Goal: Check status: Check status

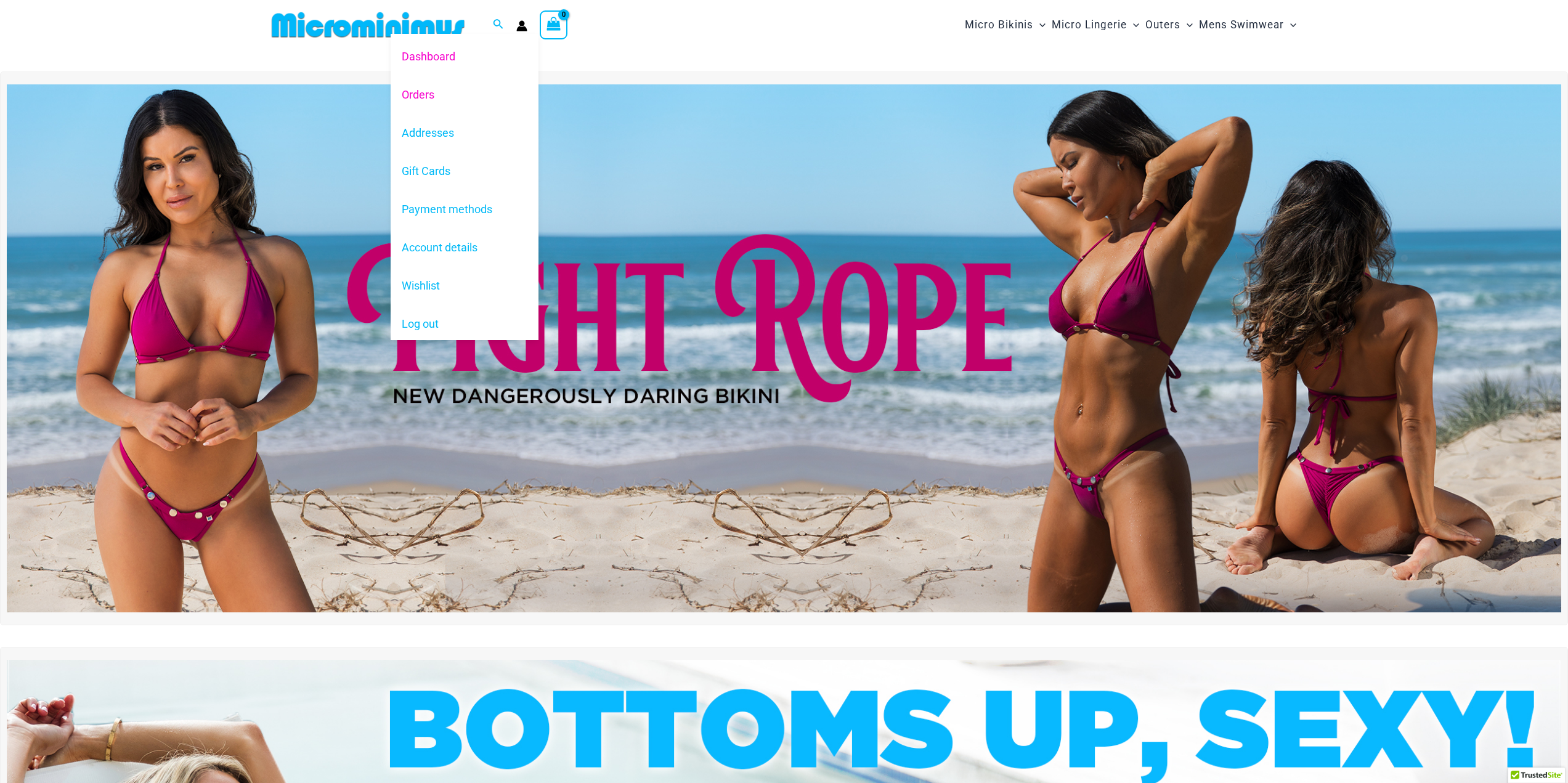
type input "**********"
click at [442, 101] on link "Orders" at bounding box center [464, 94] width 148 height 38
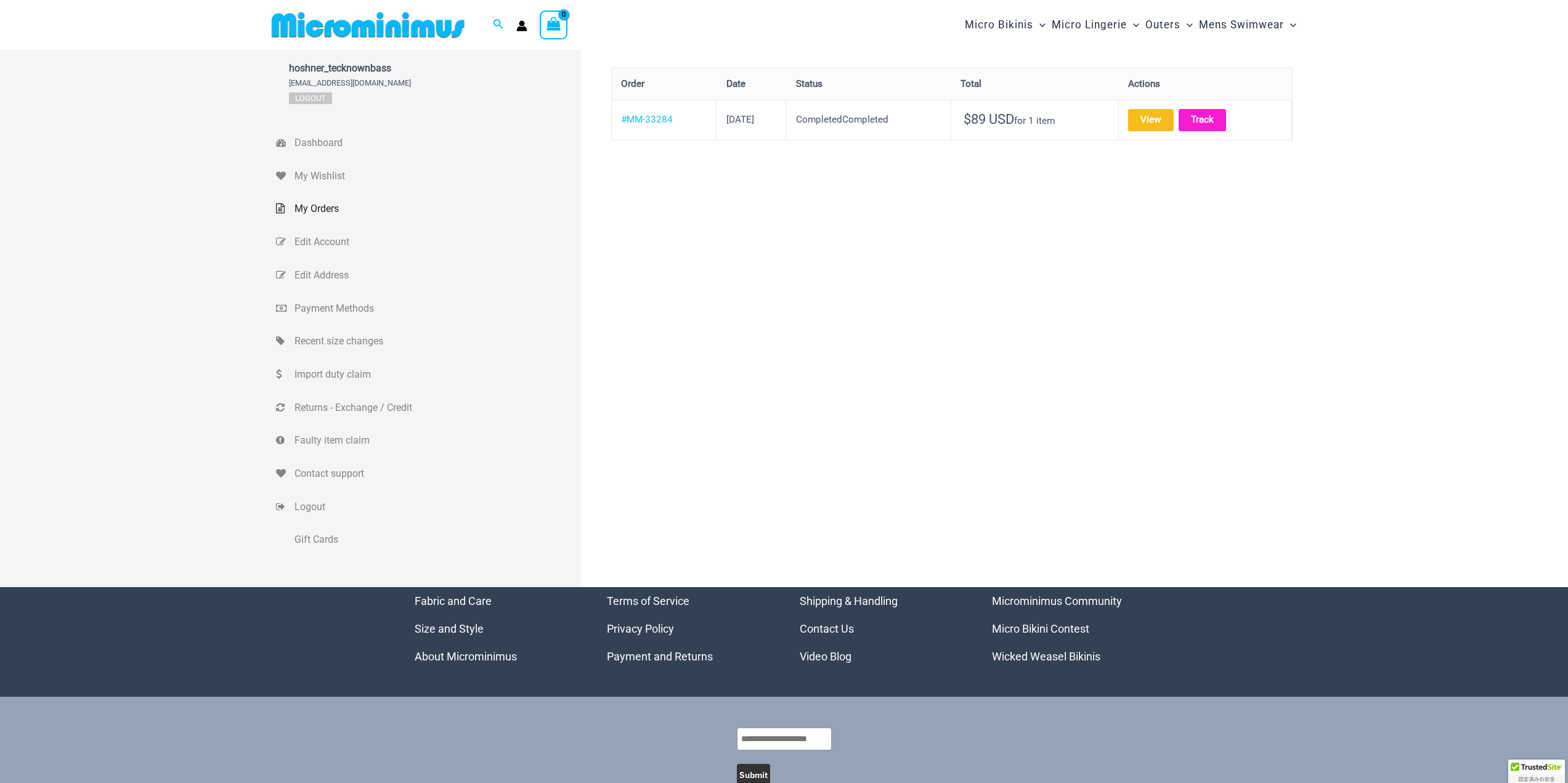
type input "**********"
click at [1225, 123] on link "Track" at bounding box center [1202, 119] width 47 height 21
